Goal: Information Seeking & Learning: Learn about a topic

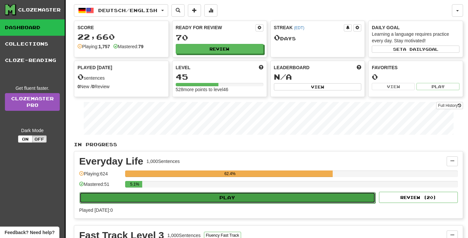
click at [197, 198] on button "Play" at bounding box center [227, 197] width 296 height 11
select select "**"
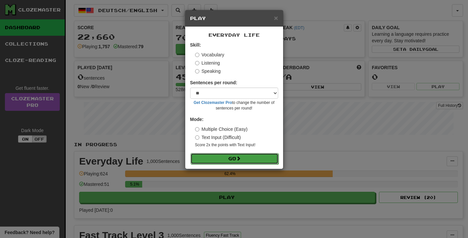
click at [208, 157] on button "Go" at bounding box center [234, 158] width 88 height 11
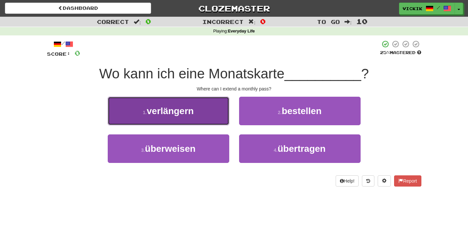
click at [198, 109] on button "1 . verlängern" at bounding box center [168, 111] width 121 height 29
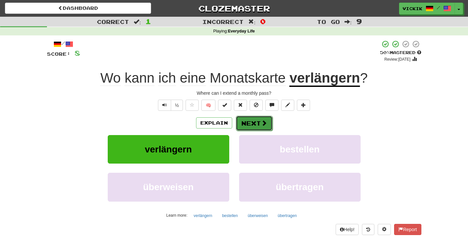
click at [259, 124] on button "Next" at bounding box center [254, 123] width 37 height 15
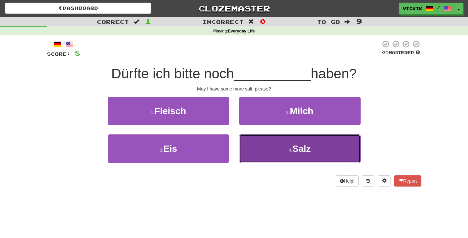
click at [301, 153] on span "Salz" at bounding box center [301, 149] width 18 height 10
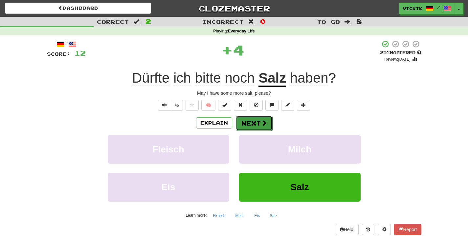
click at [262, 124] on span at bounding box center [264, 123] width 6 height 6
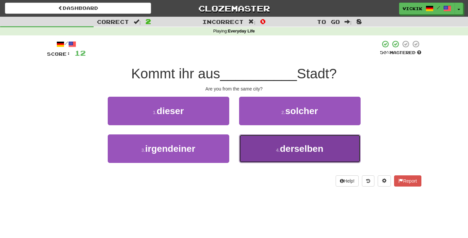
click at [297, 145] on span "derselben" at bounding box center [301, 149] width 43 height 10
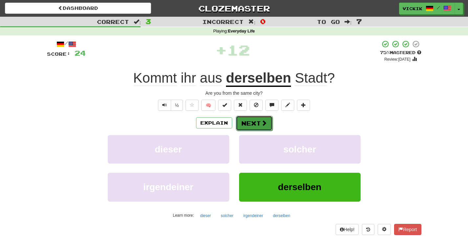
click at [255, 123] on button "Next" at bounding box center [254, 123] width 37 height 15
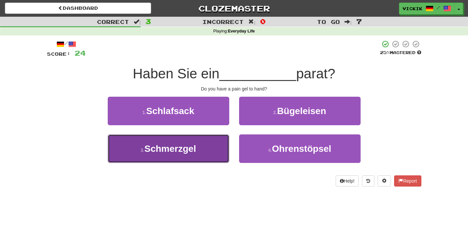
click at [210, 146] on button "3 . Schmerzgel" at bounding box center [168, 149] width 121 height 29
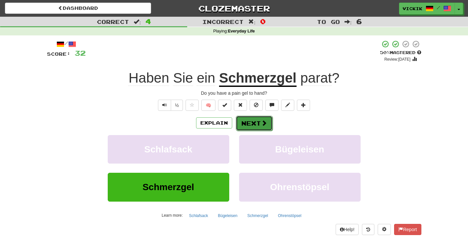
click at [253, 124] on button "Next" at bounding box center [254, 123] width 37 height 15
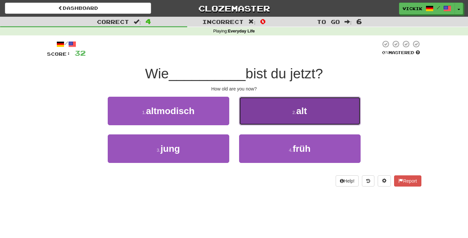
click at [262, 110] on button "2 . alt" at bounding box center [299, 111] width 121 height 29
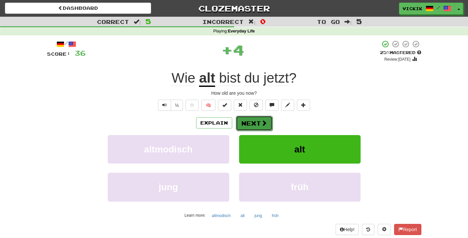
click at [255, 121] on button "Next" at bounding box center [254, 123] width 37 height 15
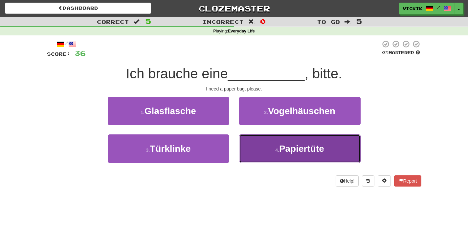
click at [290, 149] on span "Papiertüte" at bounding box center [301, 149] width 45 height 10
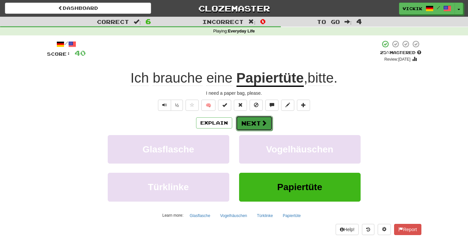
click at [261, 123] on span at bounding box center [264, 123] width 6 height 6
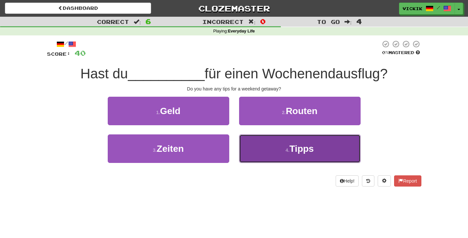
click at [273, 146] on button "4 . Tipps" at bounding box center [299, 149] width 121 height 29
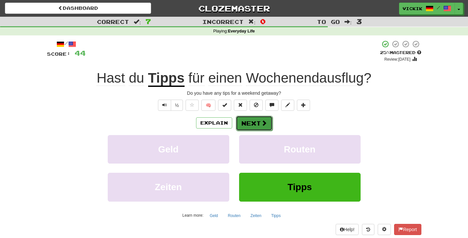
click at [255, 124] on button "Next" at bounding box center [254, 123] width 37 height 15
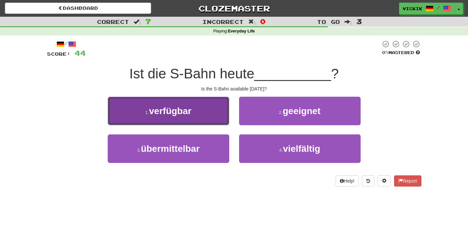
click at [201, 113] on button "1 . verfügbar" at bounding box center [168, 111] width 121 height 29
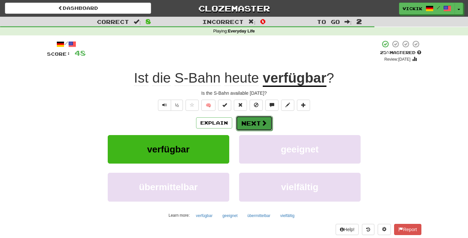
click at [252, 122] on button "Next" at bounding box center [254, 123] width 37 height 15
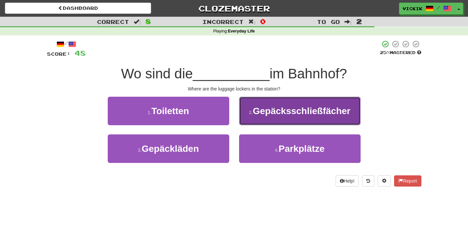
click at [284, 111] on span "Gepäcksschließfächer" at bounding box center [301, 111] width 97 height 10
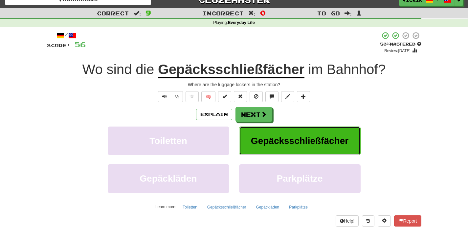
scroll to position [13, 0]
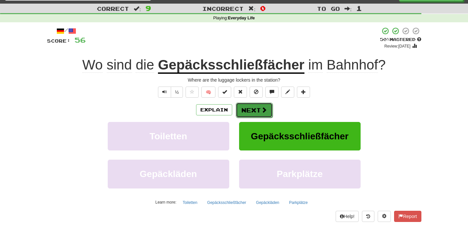
click at [257, 110] on button "Next" at bounding box center [254, 110] width 37 height 15
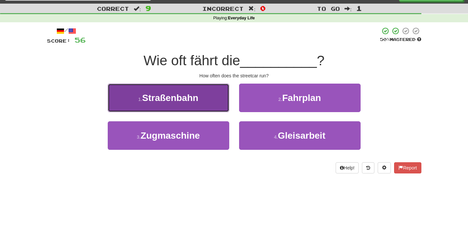
click at [191, 99] on span "Straßenbahn" at bounding box center [170, 98] width 56 height 10
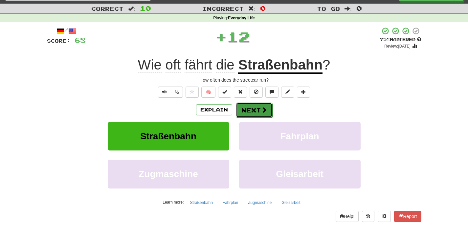
click at [255, 109] on button "Next" at bounding box center [254, 110] width 37 height 15
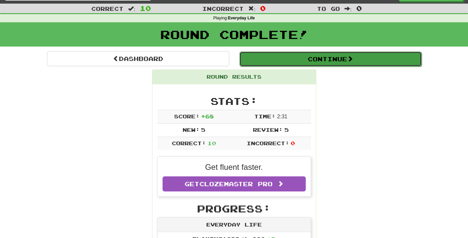
click at [297, 62] on button "Continue" at bounding box center [330, 59] width 182 height 15
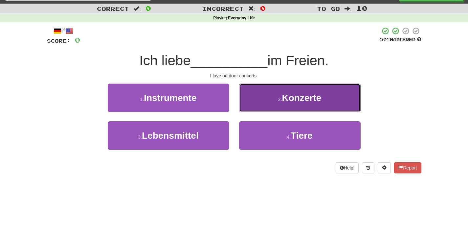
click at [287, 99] on span "Konzerte" at bounding box center [300, 98] width 39 height 10
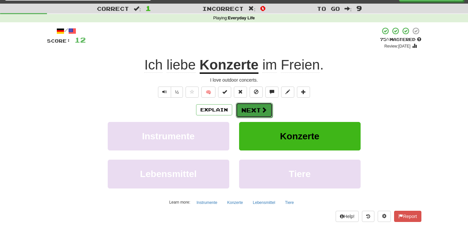
click at [255, 107] on button "Next" at bounding box center [254, 110] width 37 height 15
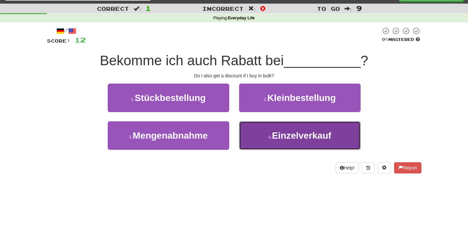
click at [298, 134] on span "Einzelverkauf" at bounding box center [301, 136] width 59 height 10
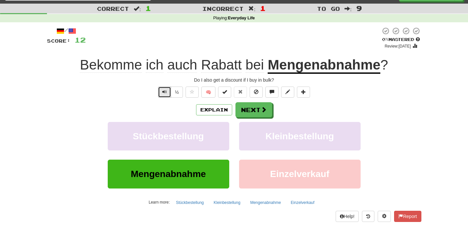
click at [166, 90] on span "Text-to-speech controls" at bounding box center [164, 92] width 5 height 5
click at [163, 92] on span "Text-to-speech controls" at bounding box center [164, 92] width 5 height 5
click at [254, 107] on button "Next" at bounding box center [254, 110] width 37 height 15
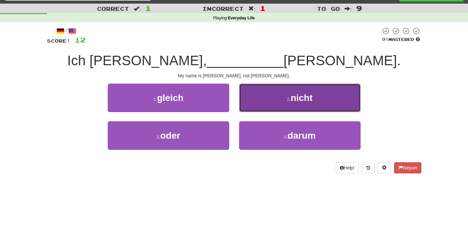
click at [289, 100] on small "2 ." at bounding box center [288, 99] width 4 height 5
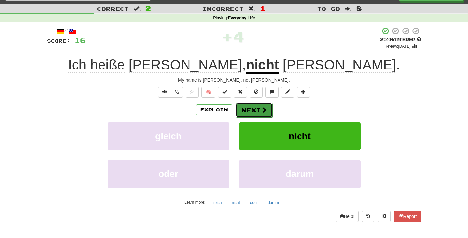
click at [257, 110] on button "Next" at bounding box center [254, 110] width 37 height 15
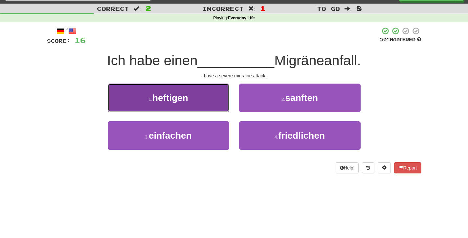
click at [163, 93] on span "heftigen" at bounding box center [170, 98] width 36 height 10
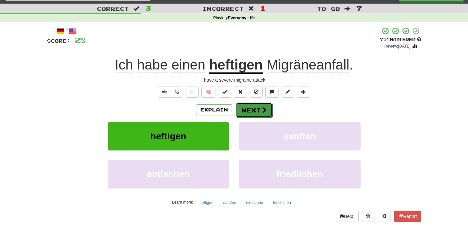
click at [250, 111] on button "Next" at bounding box center [254, 110] width 37 height 15
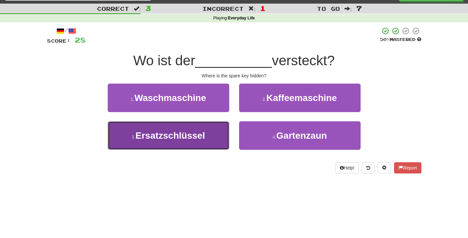
click at [205, 141] on button "3 . Ersatzschlüssel" at bounding box center [168, 135] width 121 height 29
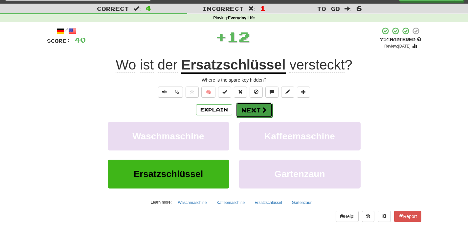
click at [252, 111] on button "Next" at bounding box center [254, 110] width 37 height 15
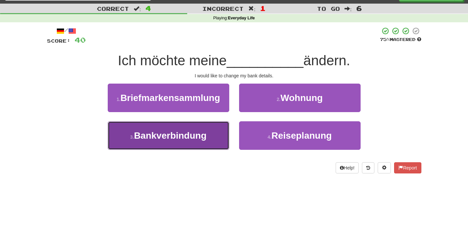
click at [171, 139] on span "Bankverbindung" at bounding box center [170, 136] width 73 height 10
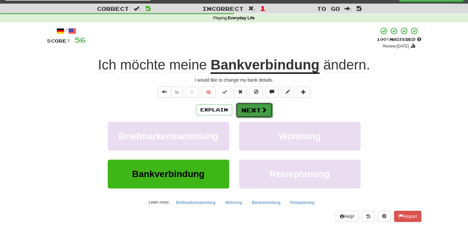
click at [246, 116] on button "Next" at bounding box center [254, 110] width 37 height 15
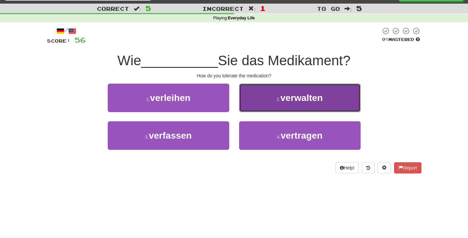
click at [279, 96] on button "2 . verwalten" at bounding box center [299, 98] width 121 height 29
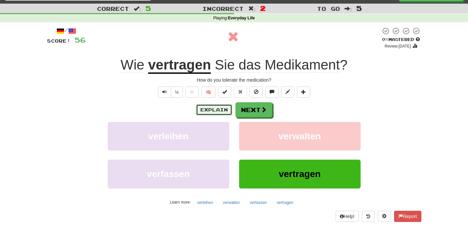
click at [218, 108] on button "Explain" at bounding box center [214, 109] width 36 height 11
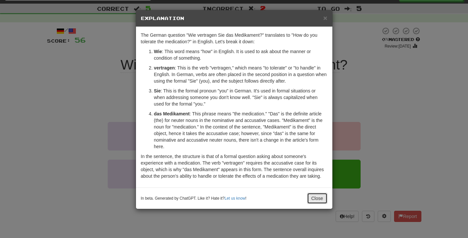
click at [312, 198] on button "Close" at bounding box center [317, 198] width 20 height 11
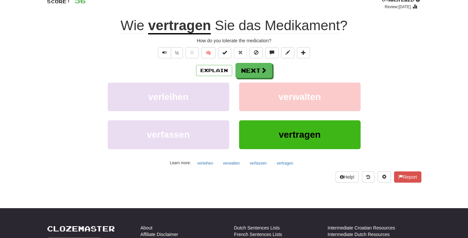
scroll to position [54, 0]
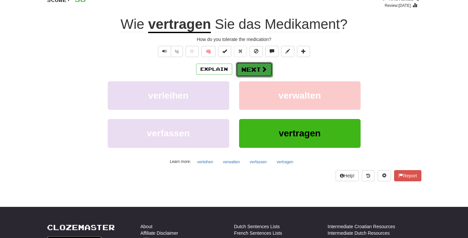
click at [248, 70] on button "Next" at bounding box center [254, 69] width 37 height 15
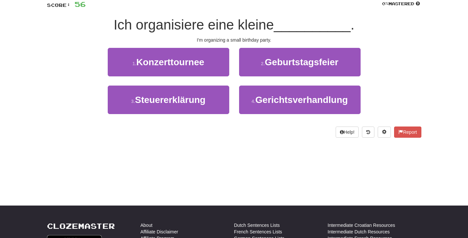
scroll to position [44, 0]
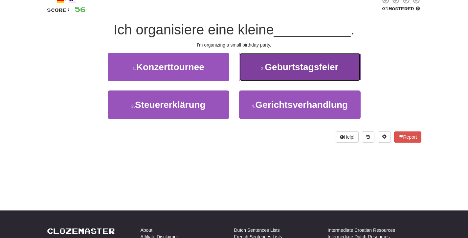
click at [282, 68] on span "Geburtstagsfeier" at bounding box center [300, 67] width 73 height 10
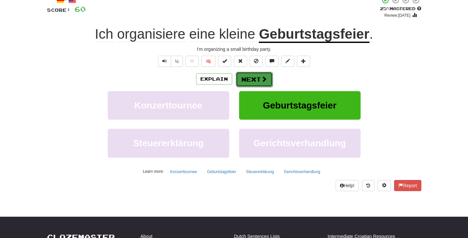
click at [254, 78] on button "Next" at bounding box center [254, 79] width 37 height 15
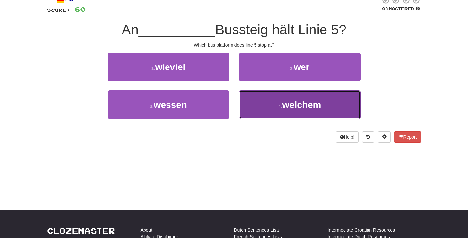
click at [296, 109] on span "welchem" at bounding box center [301, 105] width 39 height 10
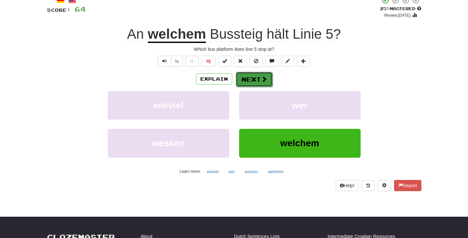
click at [256, 80] on button "Next" at bounding box center [254, 79] width 37 height 15
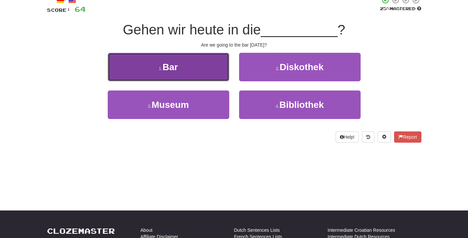
click at [209, 66] on button "1 . Bar" at bounding box center [168, 67] width 121 height 29
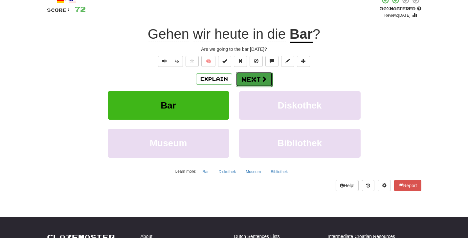
click at [254, 78] on button "Next" at bounding box center [254, 79] width 37 height 15
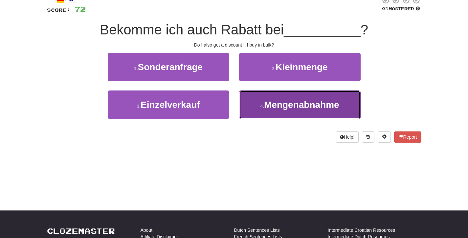
click at [288, 101] on span "Mengenabnahme" at bounding box center [301, 105] width 75 height 10
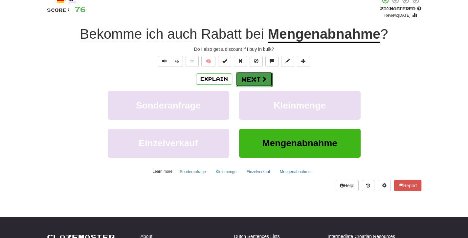
click at [258, 78] on button "Next" at bounding box center [254, 79] width 37 height 15
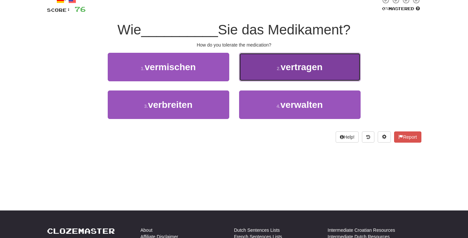
click at [268, 69] on button "2 . vertragen" at bounding box center [299, 67] width 121 height 29
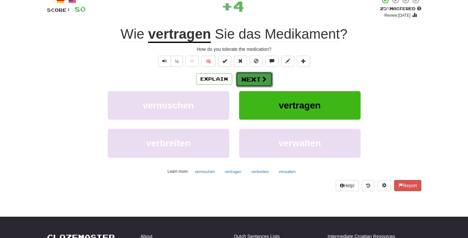
click at [249, 83] on button "Next" at bounding box center [254, 79] width 37 height 15
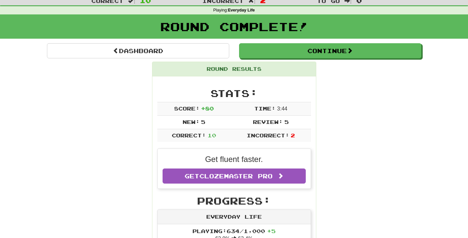
scroll to position [0, 0]
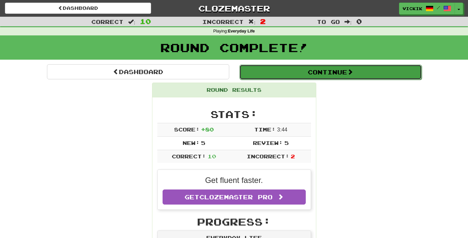
click at [309, 73] on button "Continue" at bounding box center [330, 72] width 182 height 15
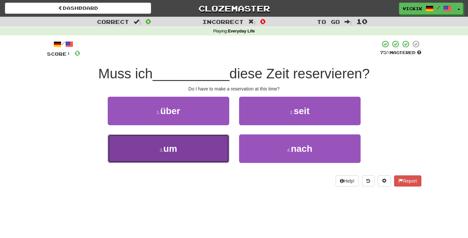
click at [210, 147] on button "3 . um" at bounding box center [168, 149] width 121 height 29
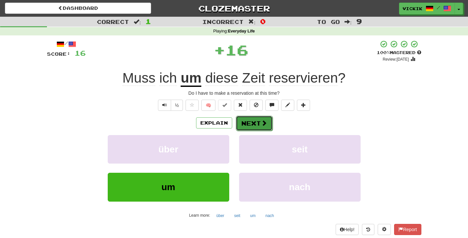
click at [245, 124] on button "Next" at bounding box center [254, 123] width 37 height 15
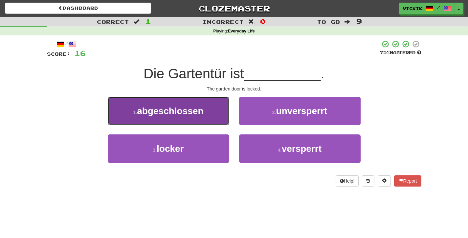
click at [201, 118] on button "1 . abgeschlossen" at bounding box center [168, 111] width 121 height 29
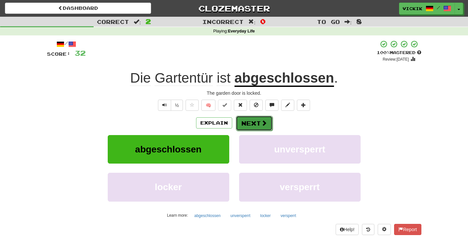
click at [249, 124] on button "Next" at bounding box center [254, 123] width 37 height 15
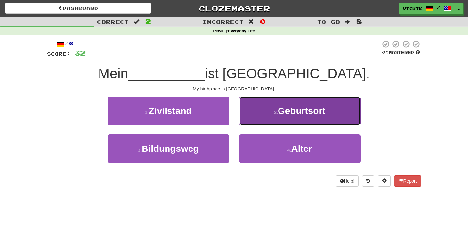
click at [277, 114] on small "2 ." at bounding box center [276, 112] width 4 height 5
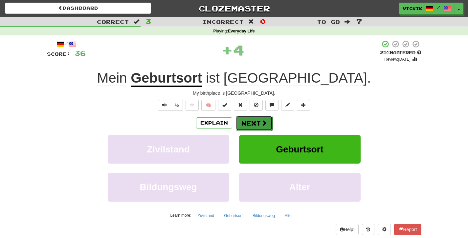
click at [255, 125] on button "Next" at bounding box center [254, 123] width 37 height 15
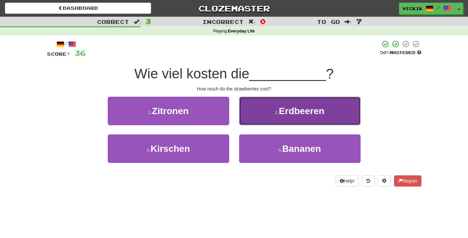
click at [260, 114] on button "2 . Erdbeeren" at bounding box center [299, 111] width 121 height 29
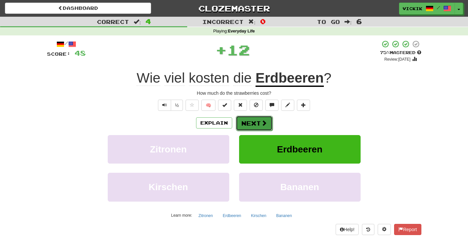
click at [252, 123] on button "Next" at bounding box center [254, 123] width 37 height 15
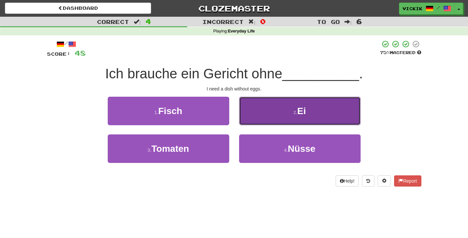
click at [258, 111] on button "2 . Ei" at bounding box center [299, 111] width 121 height 29
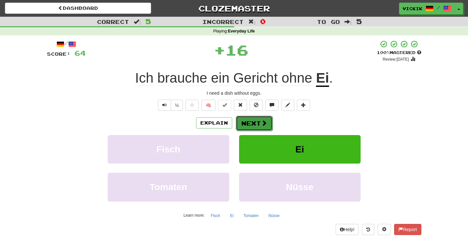
click at [259, 126] on button "Next" at bounding box center [254, 123] width 37 height 15
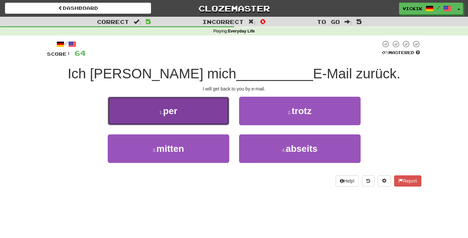
click at [197, 112] on button "1 . per" at bounding box center [168, 111] width 121 height 29
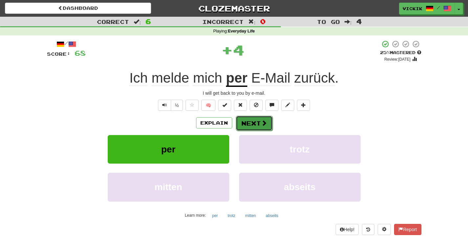
click at [247, 120] on button "Next" at bounding box center [254, 123] width 37 height 15
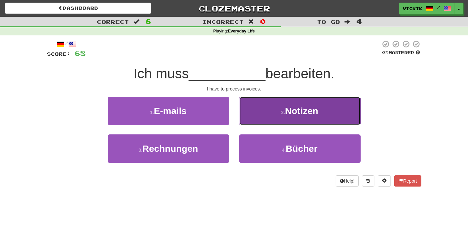
click at [270, 113] on button "2 . Notizen" at bounding box center [299, 111] width 121 height 29
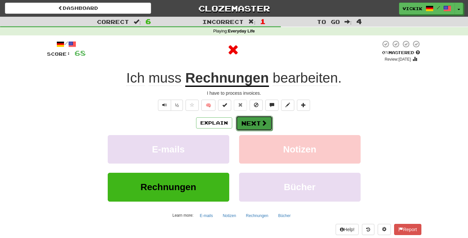
click at [250, 122] on button "Next" at bounding box center [254, 123] width 37 height 15
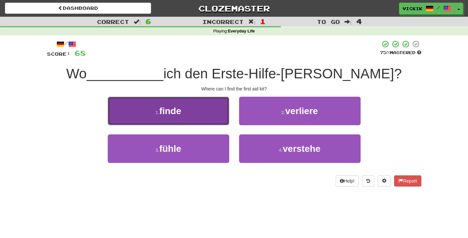
click at [207, 109] on button "1 . finde" at bounding box center [168, 111] width 121 height 29
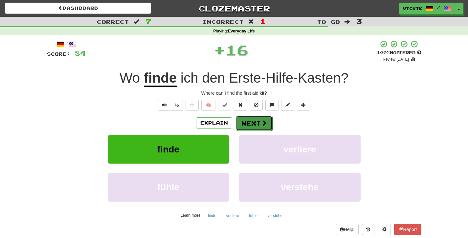
click at [256, 121] on button "Next" at bounding box center [254, 123] width 37 height 15
